Goal: Go to known website: Go to known website

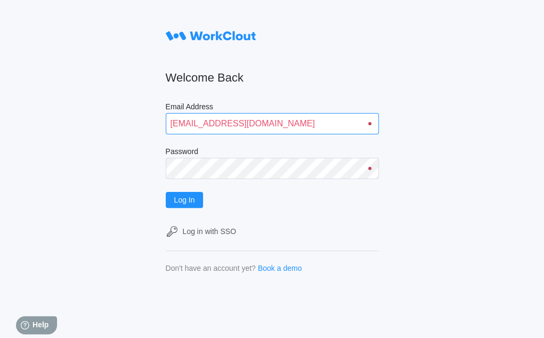
type input "quadristi@simcona.com"
